Goal: Communication & Community: Connect with others

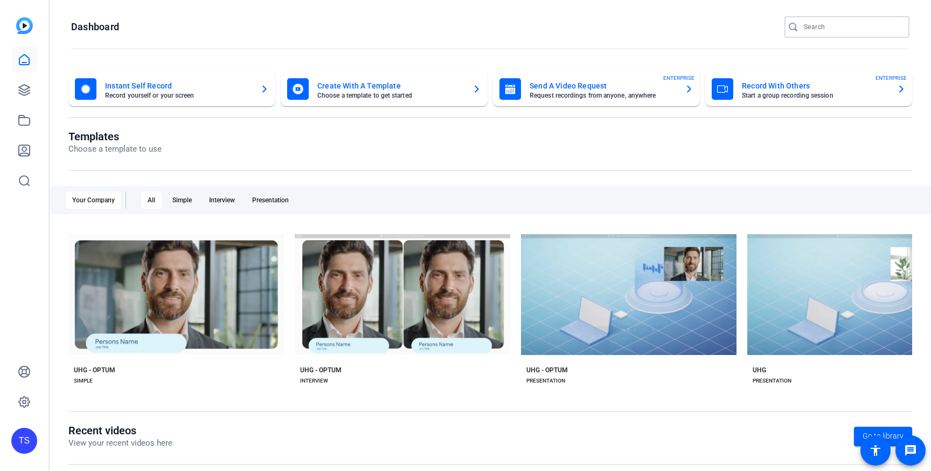
click at [830, 29] on input "Search" at bounding box center [852, 26] width 97 height 13
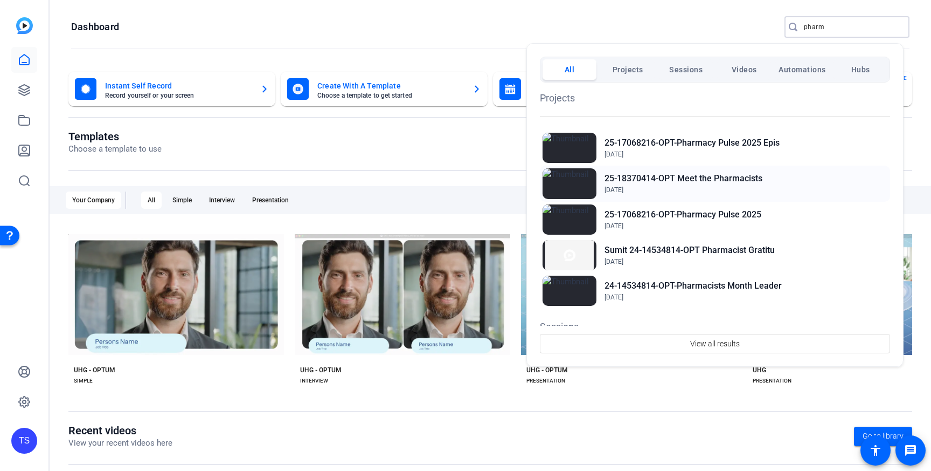
type input "pharm"
click at [620, 181] on h2 "25-18370414-OPT Meet the Pharmacists" at bounding box center [684, 178] width 158 height 13
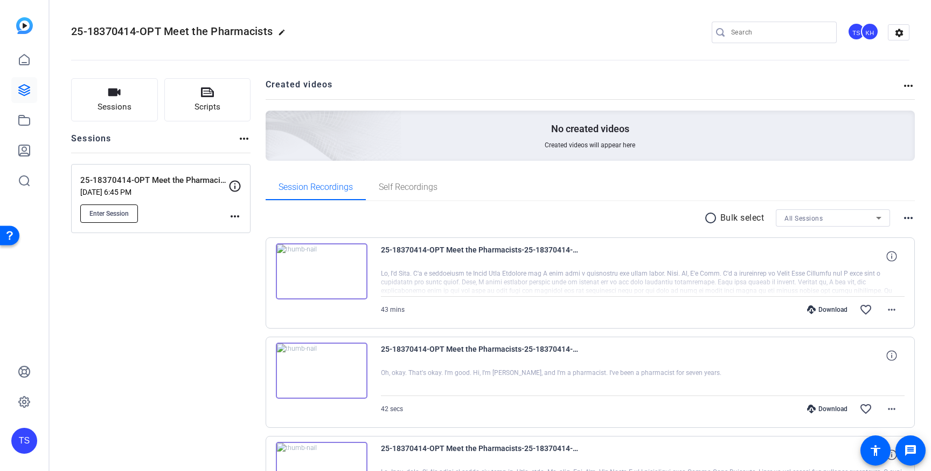
click at [113, 212] on span "Enter Session" at bounding box center [108, 213] width 39 height 9
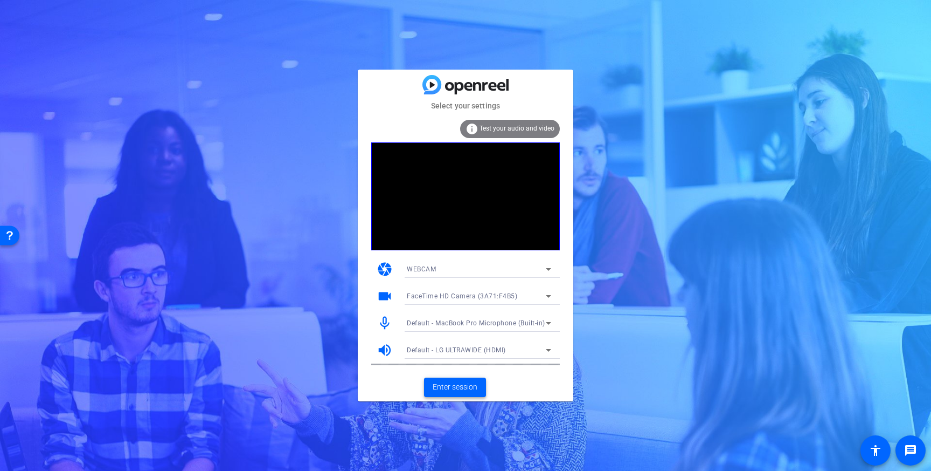
click at [459, 387] on span "Enter session" at bounding box center [455, 386] width 45 height 11
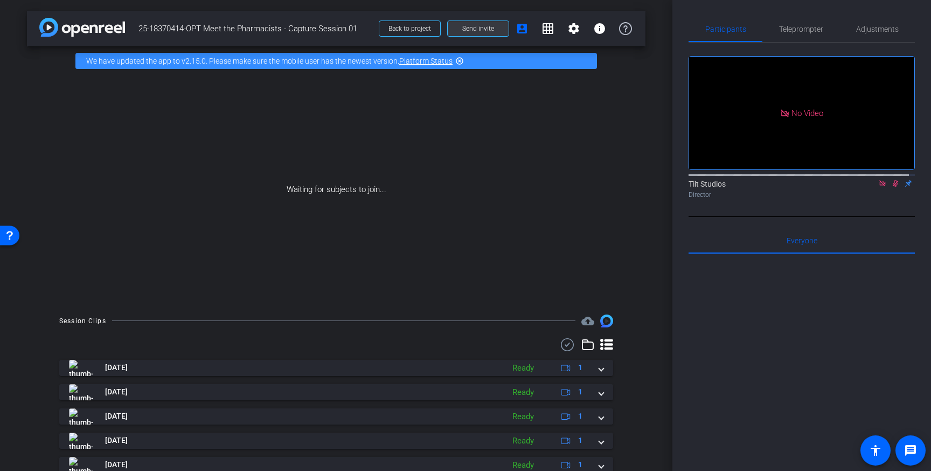
click at [483, 27] on span "Send invite" at bounding box center [478, 28] width 32 height 9
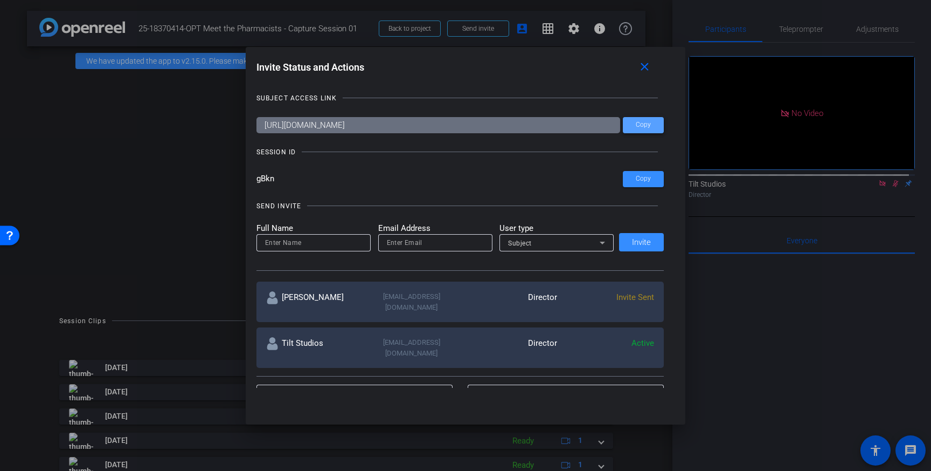
click at [639, 125] on span "Copy" at bounding box center [643, 125] width 15 height 8
click at [641, 69] on mat-icon "close" at bounding box center [644, 66] width 13 height 13
